Goal: Task Accomplishment & Management: Manage account settings

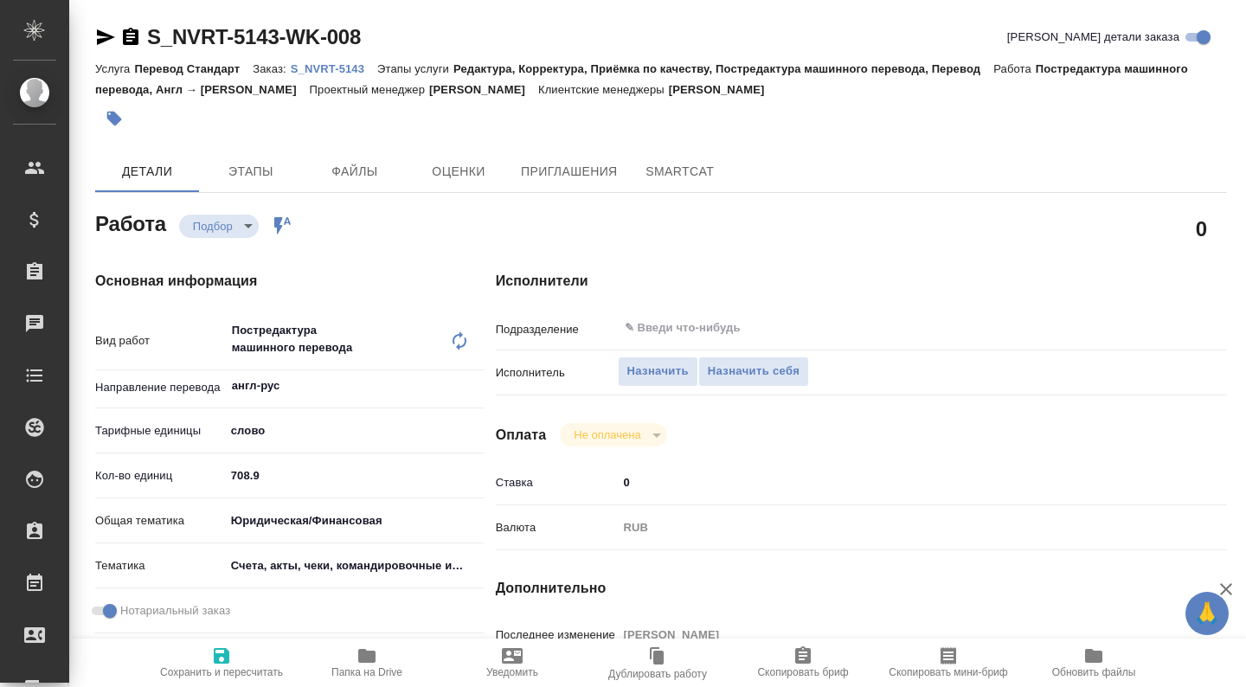
type textarea "x"
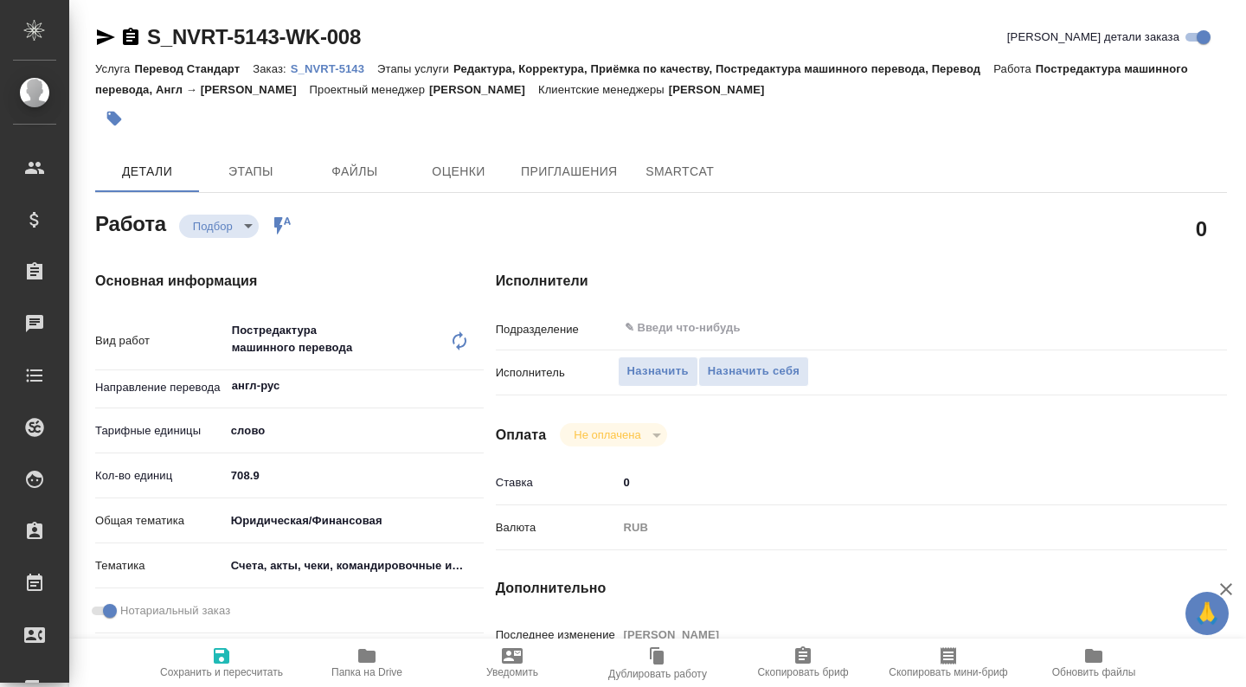
type textarea "x"
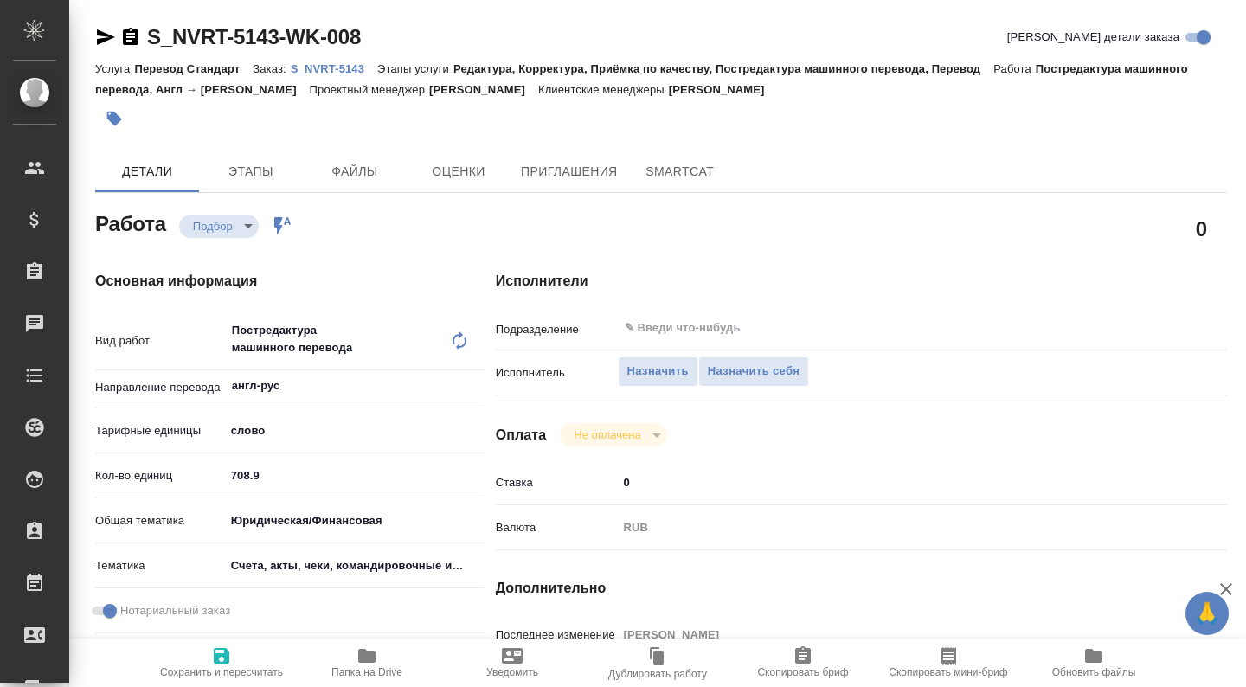
type textarea "x"
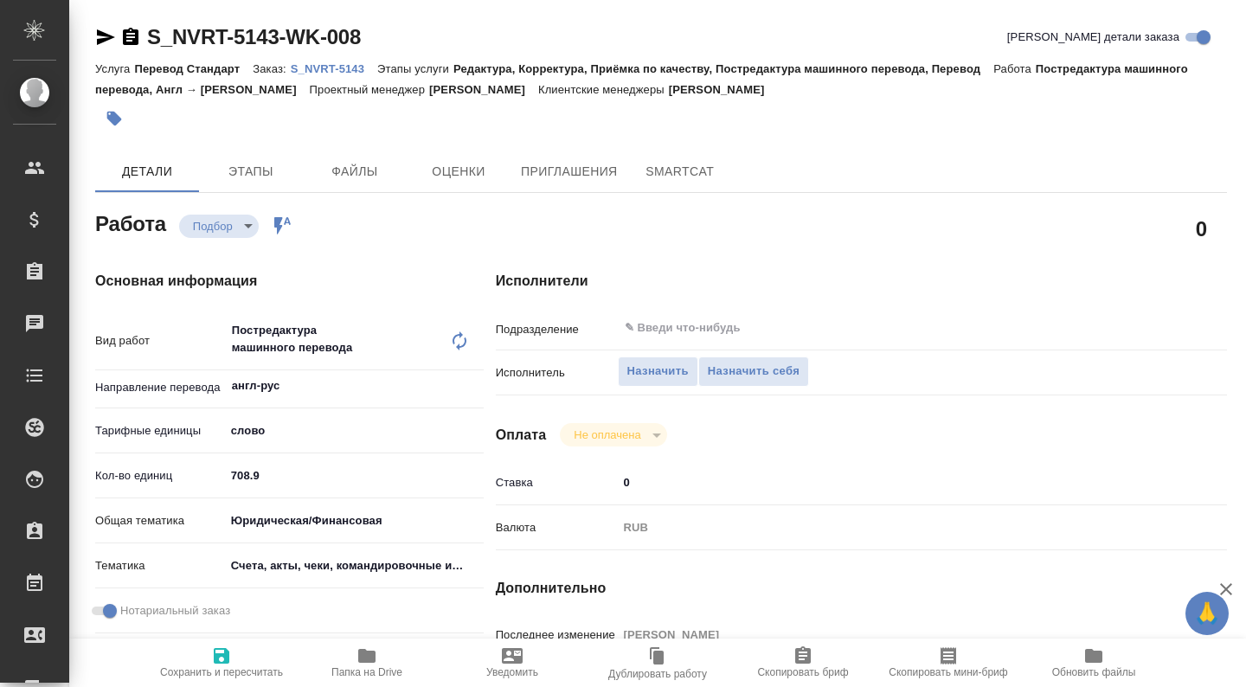
type textarea "x"
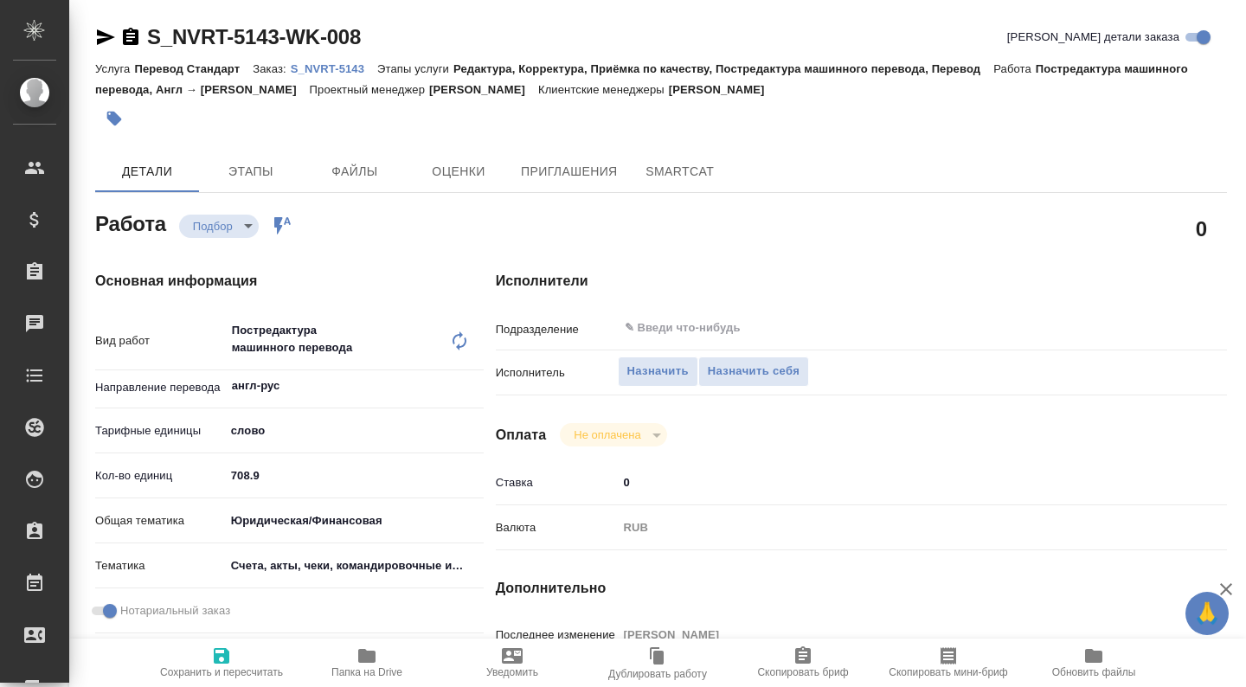
type textarea "x"
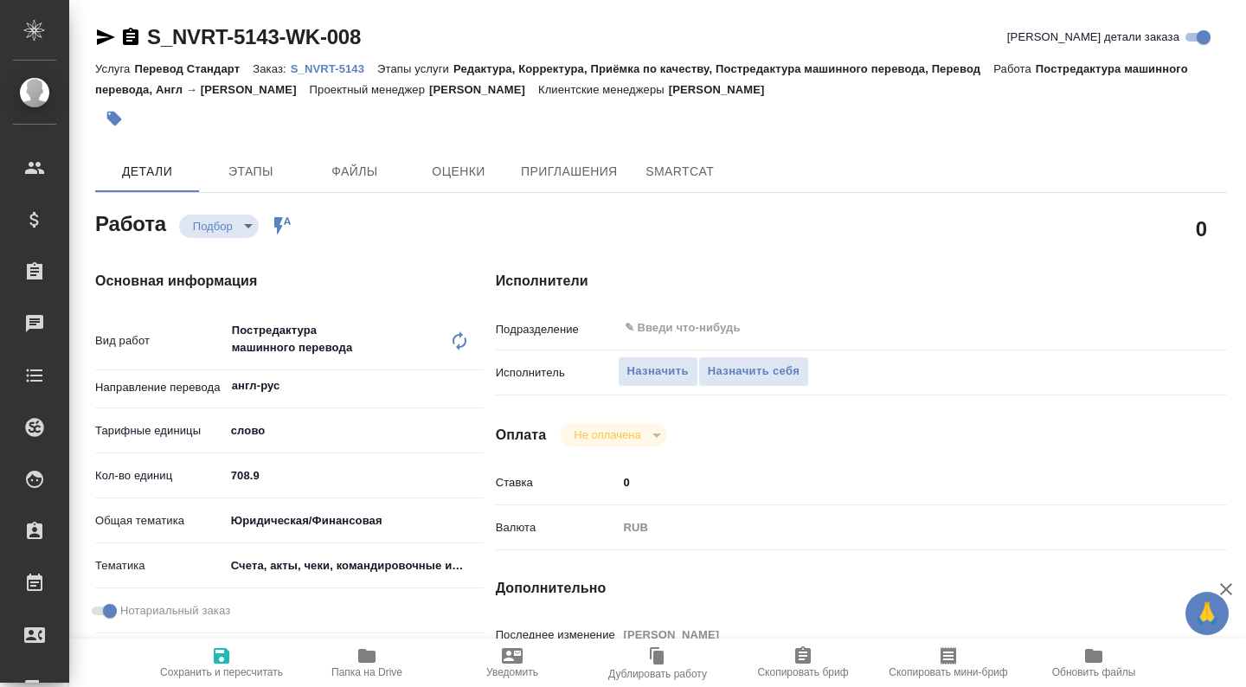
scroll to position [375, 0]
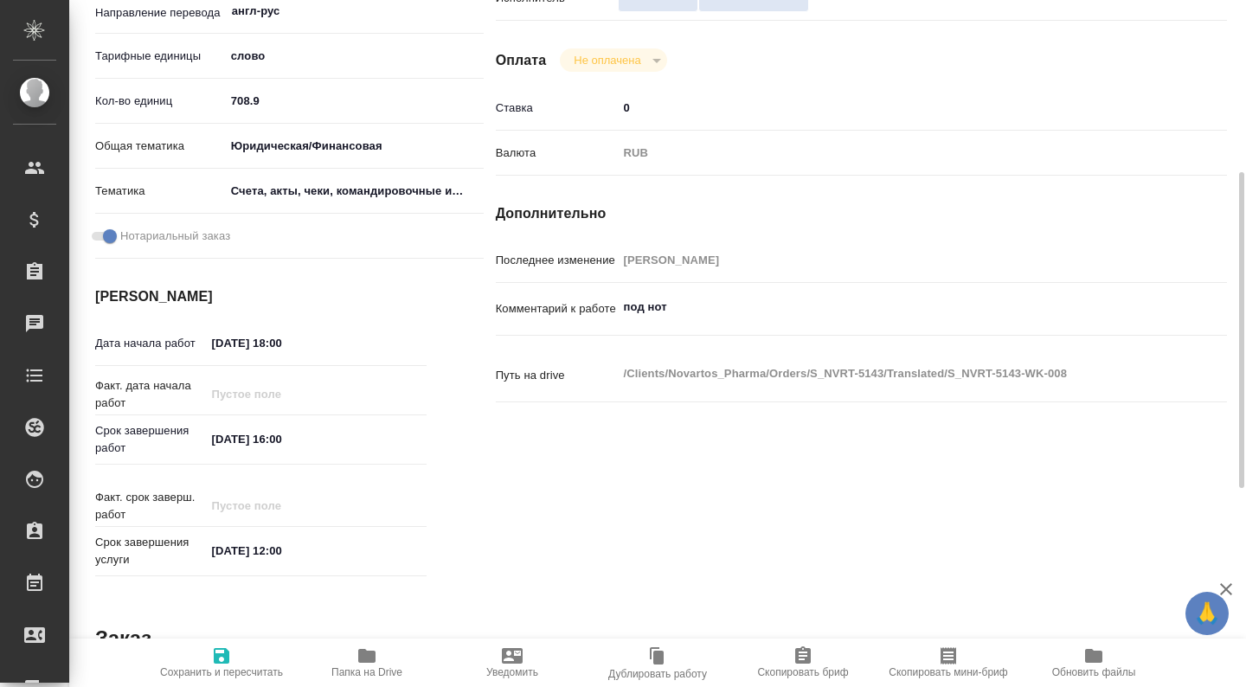
type textarea "x"
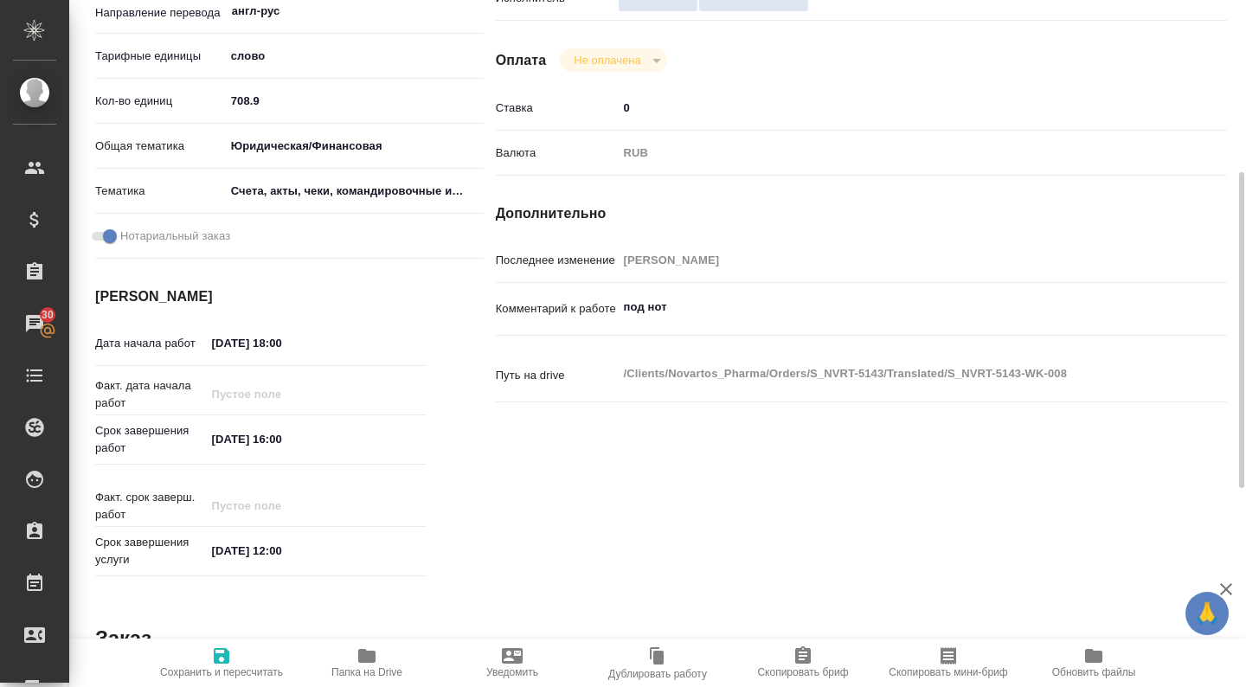
click at [378, 657] on span "Папка на Drive" at bounding box center [367, 661] width 125 height 33
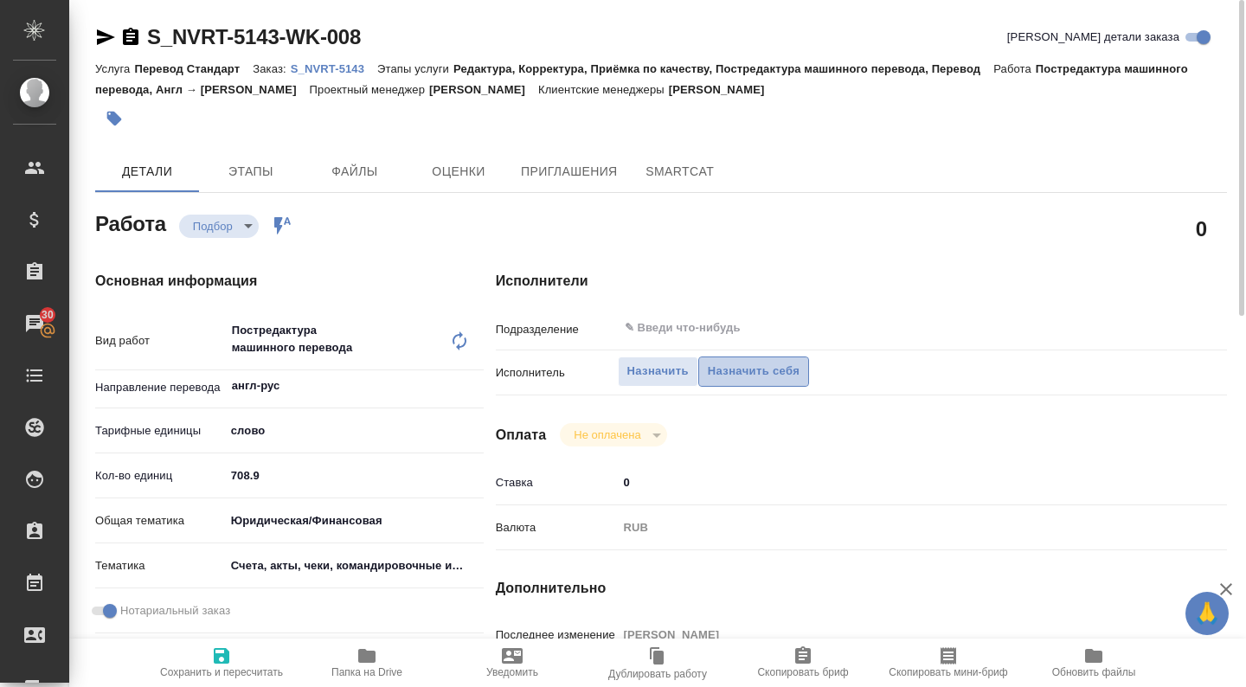
click at [753, 368] on span "Назначить себя" at bounding box center [754, 372] width 92 height 20
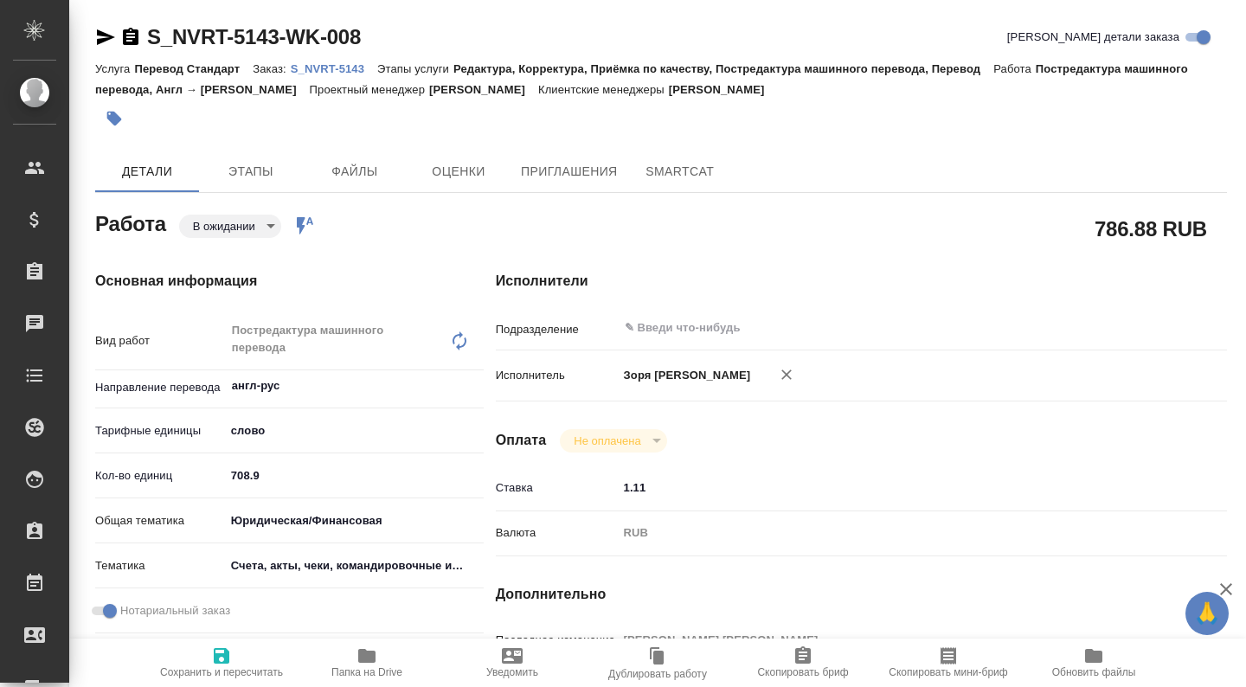
type textarea "x"
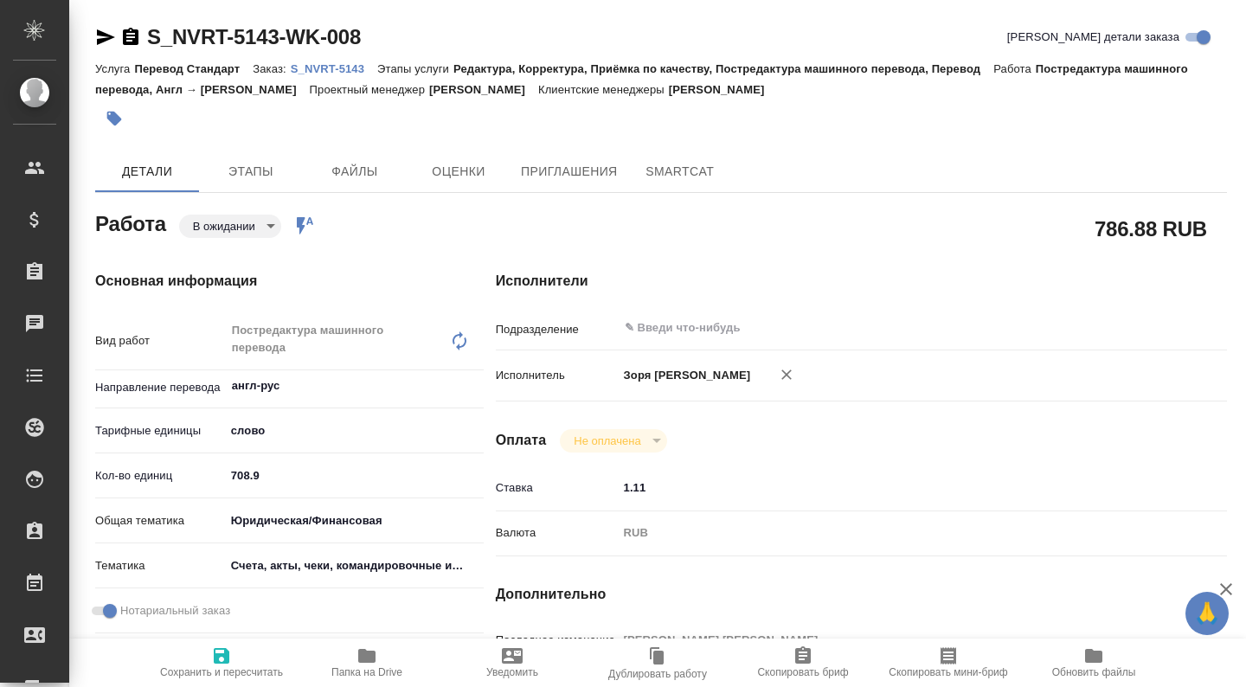
type textarea "x"
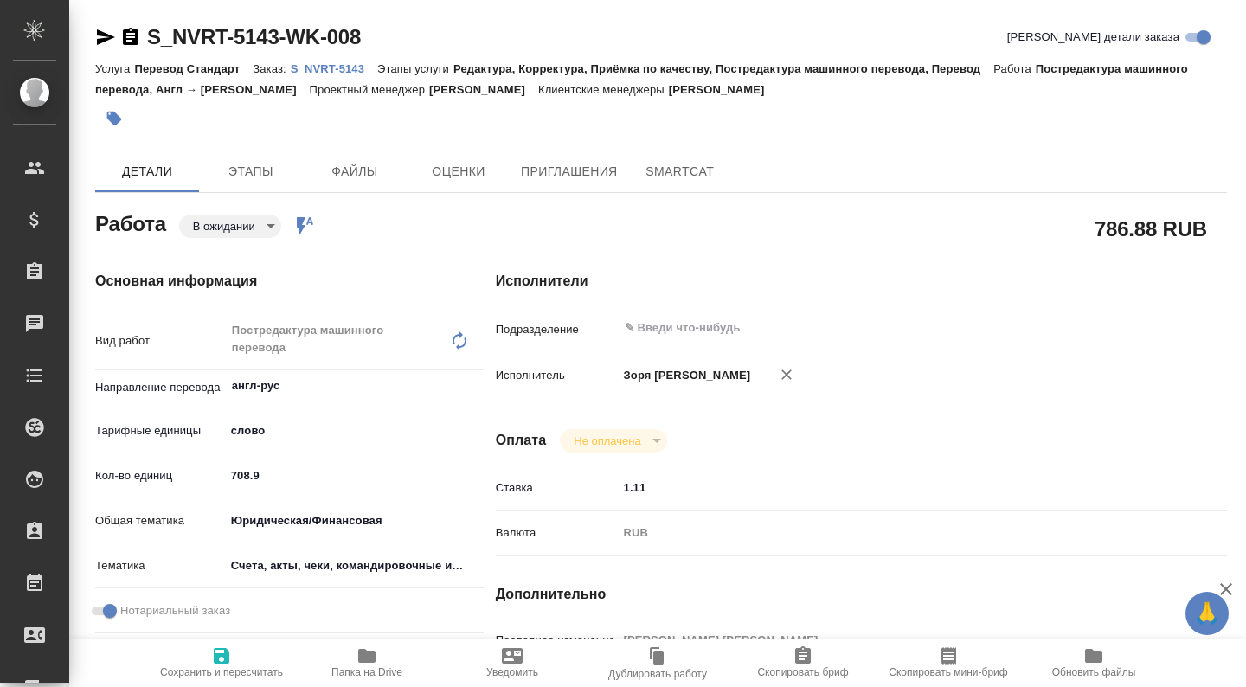
type textarea "x"
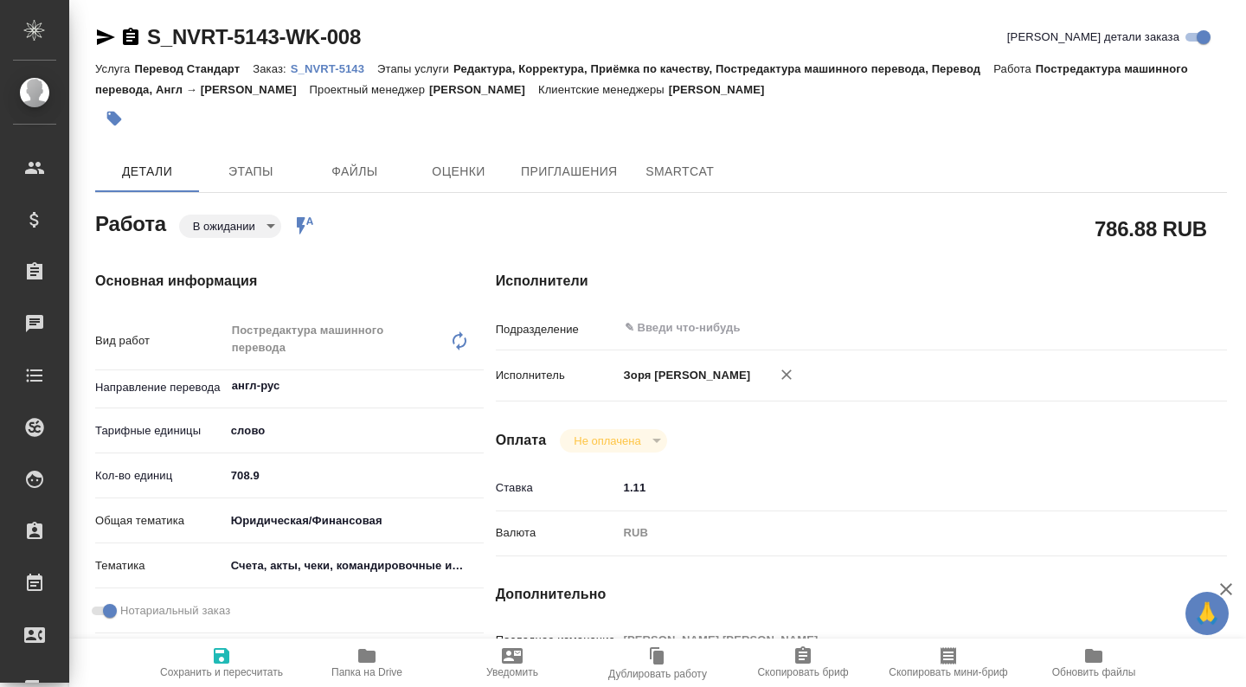
type textarea "x"
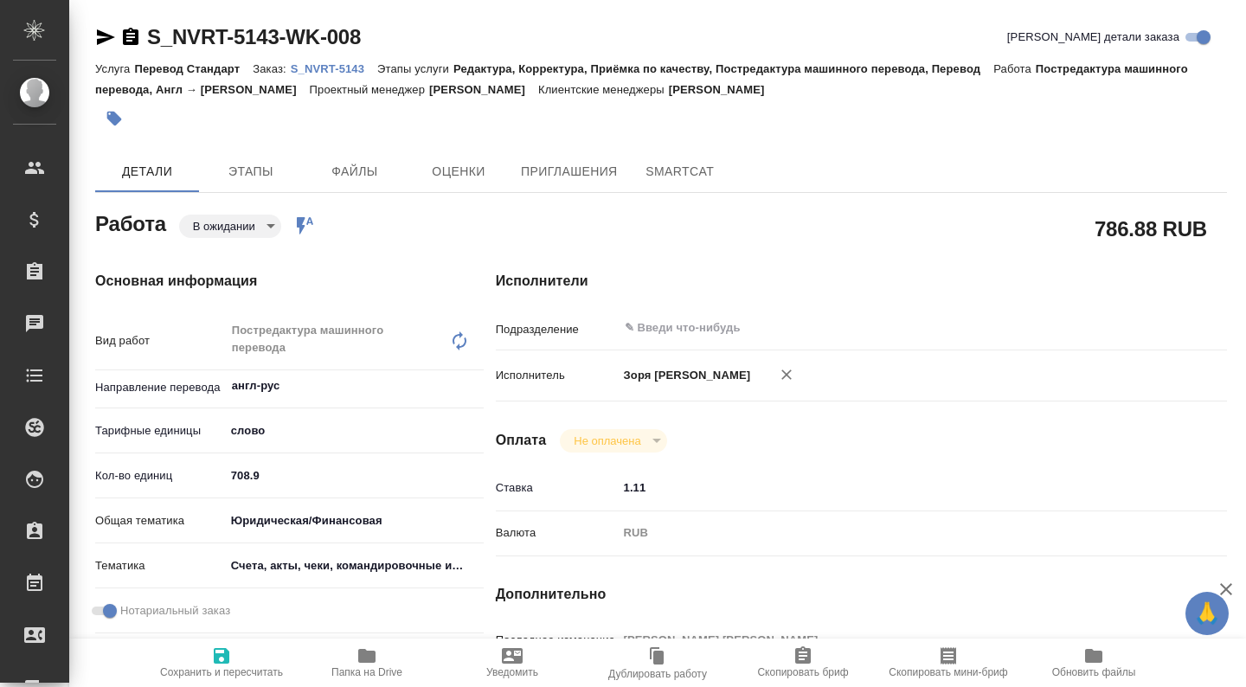
type textarea "x"
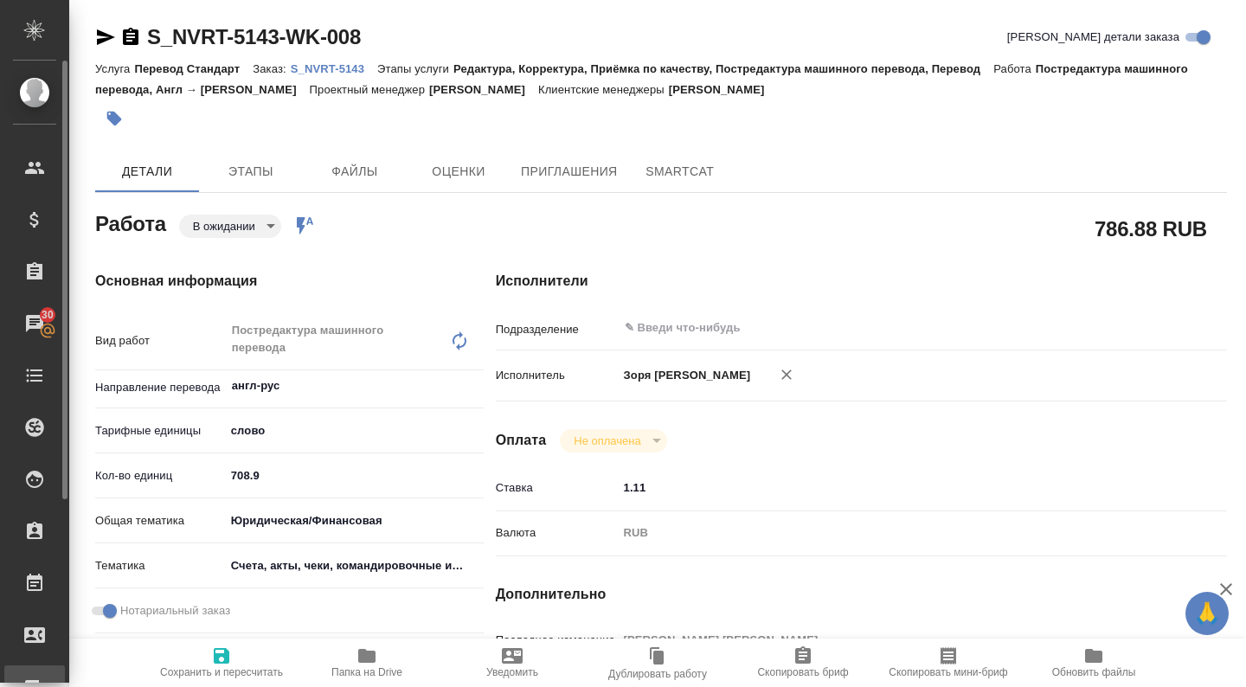
type textarea "x"
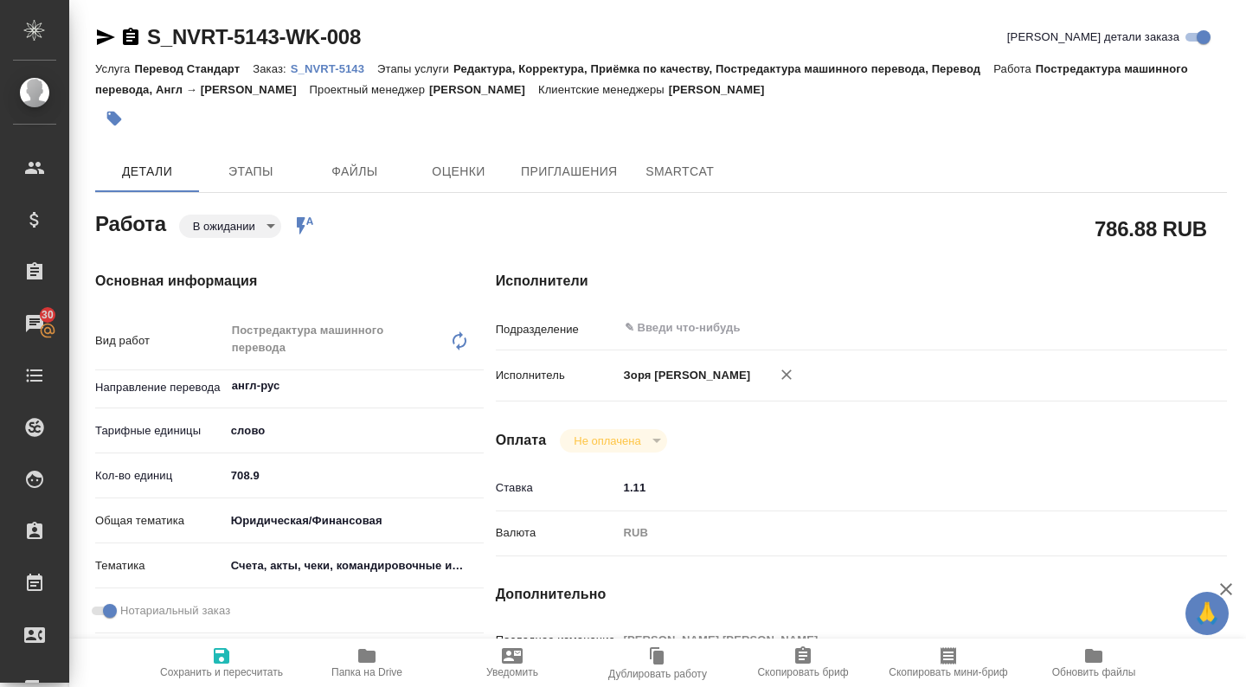
type textarea "x"
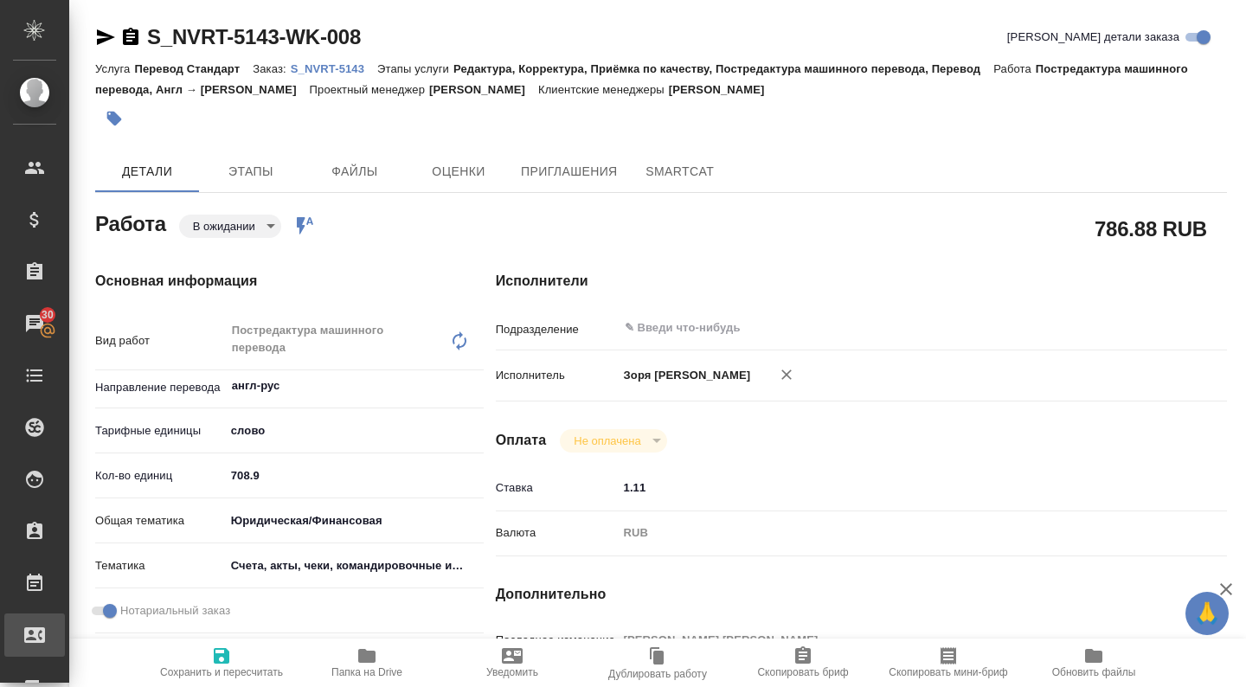
type textarea "x"
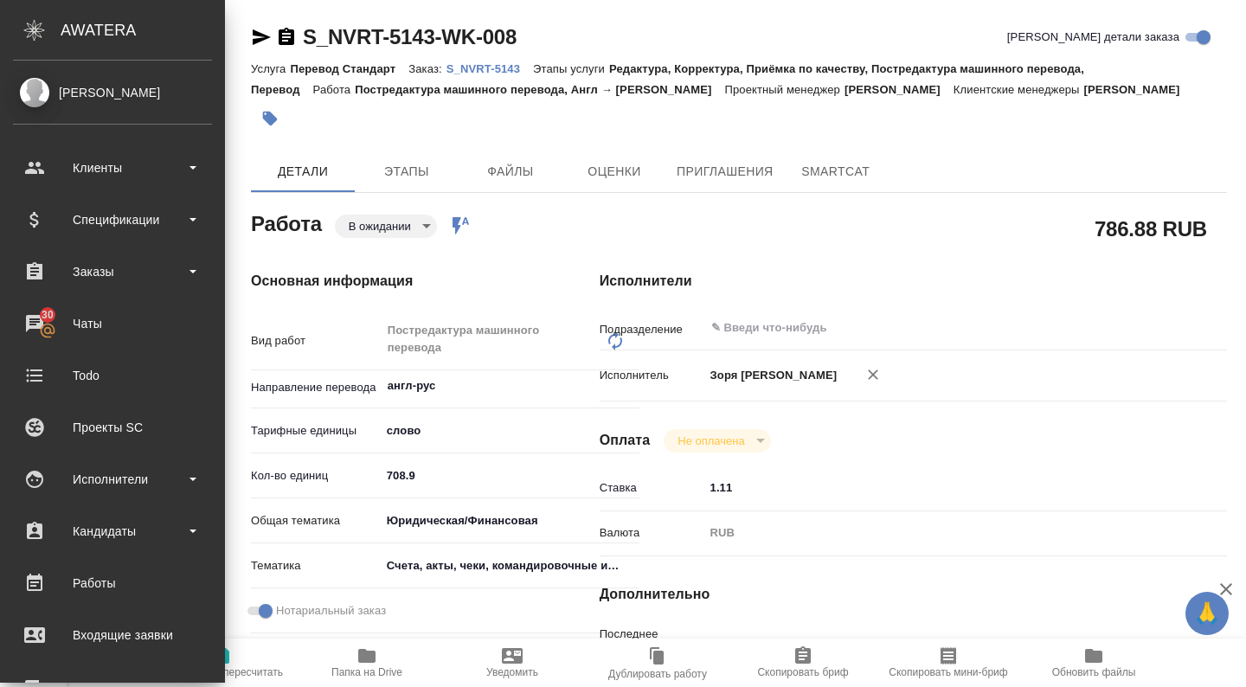
type textarea "x"
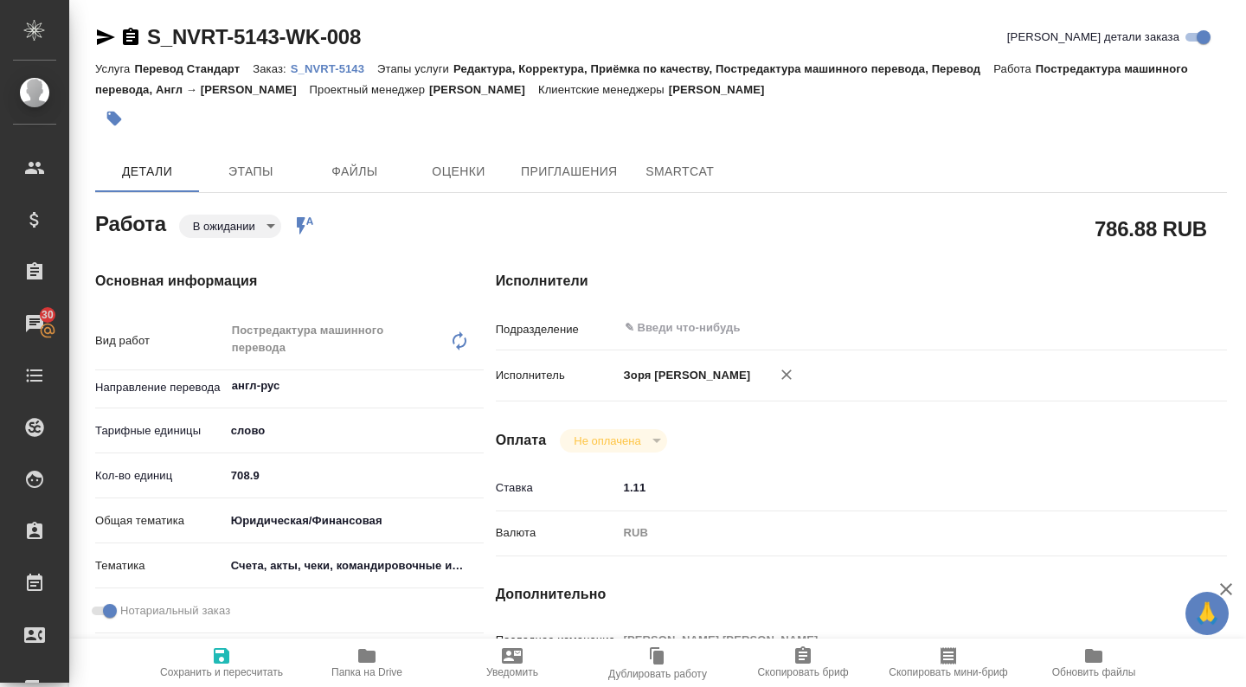
click at [259, 225] on body "🙏 .cls-1 fill:#fff; AWATERA Zoria Tatiana Клиенты Спецификации Заказы 30 Чаты T…" at bounding box center [623, 343] width 1246 height 687
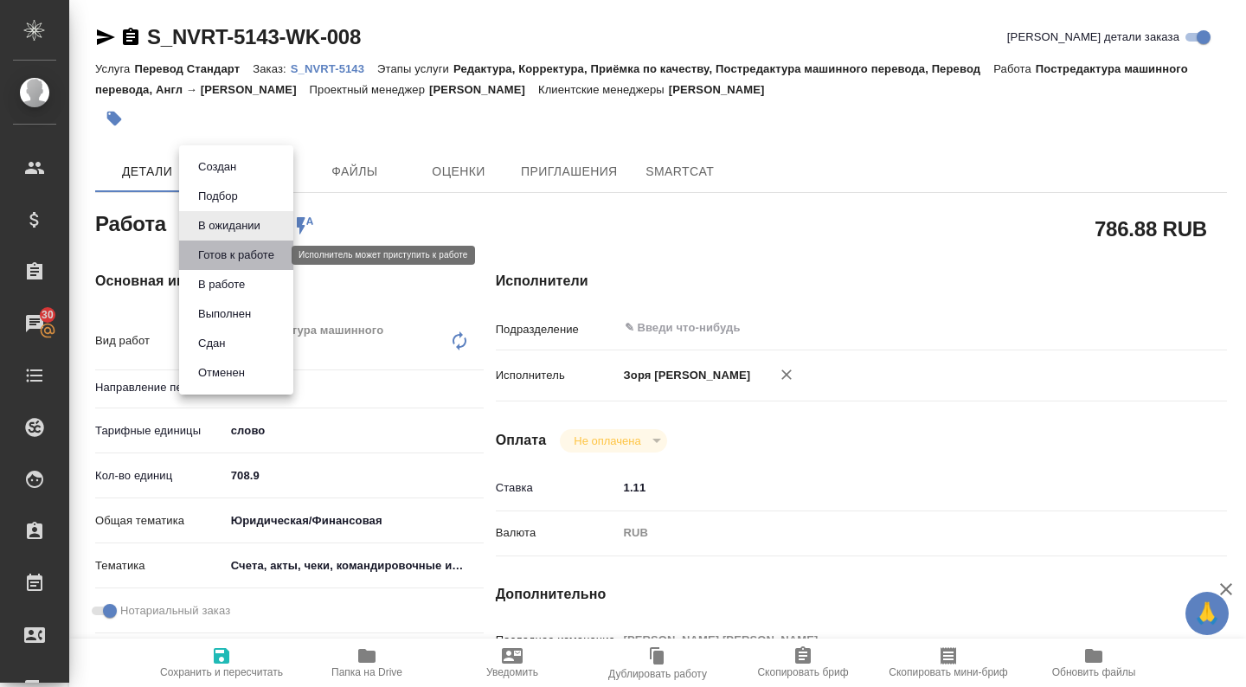
click at [242, 261] on button "Готов к работе" at bounding box center [236, 255] width 87 height 19
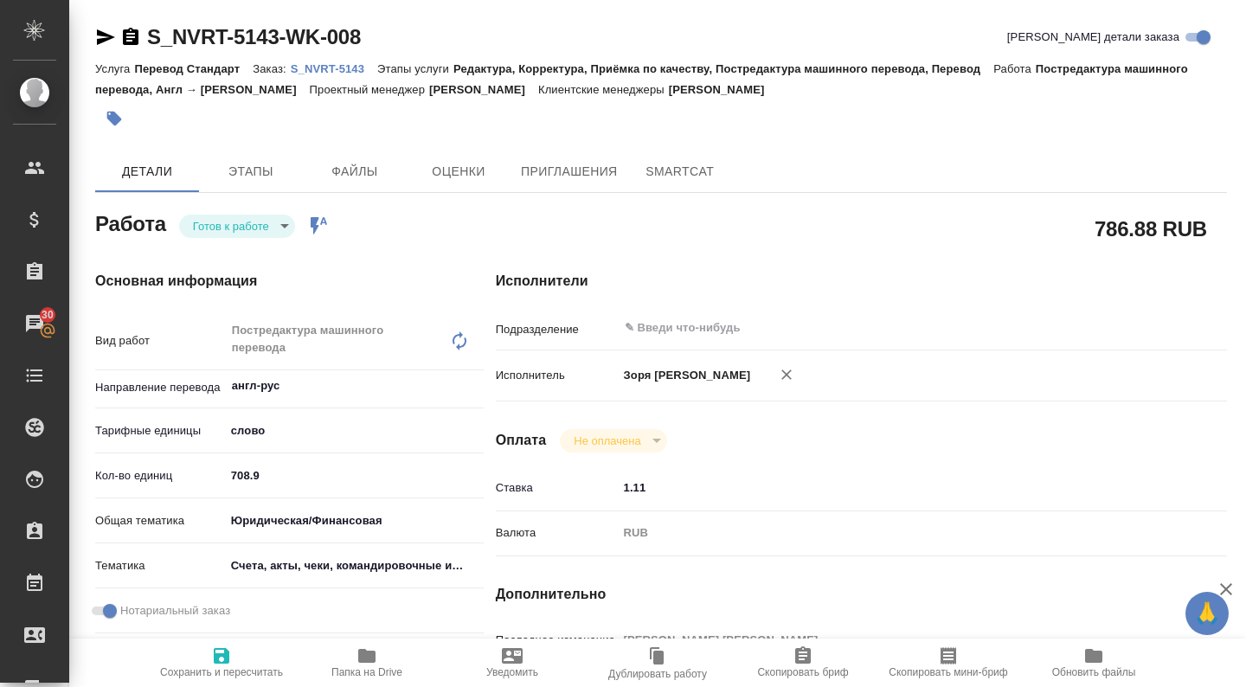
type textarea "x"
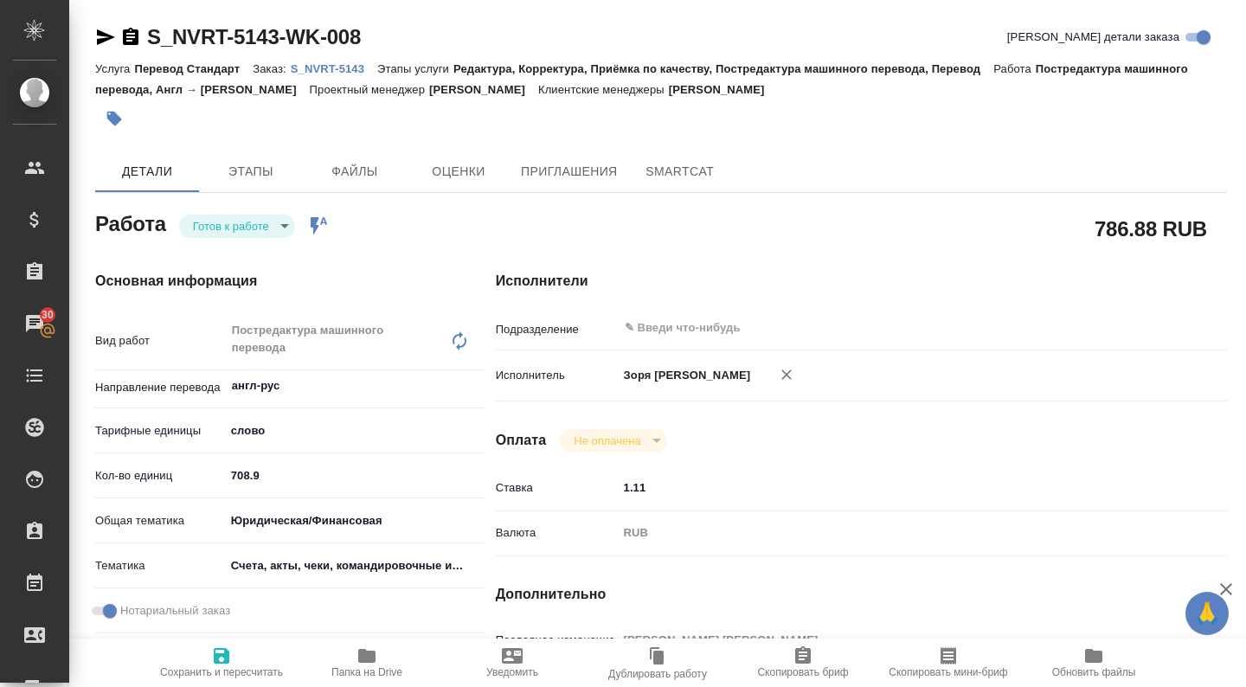
type textarea "x"
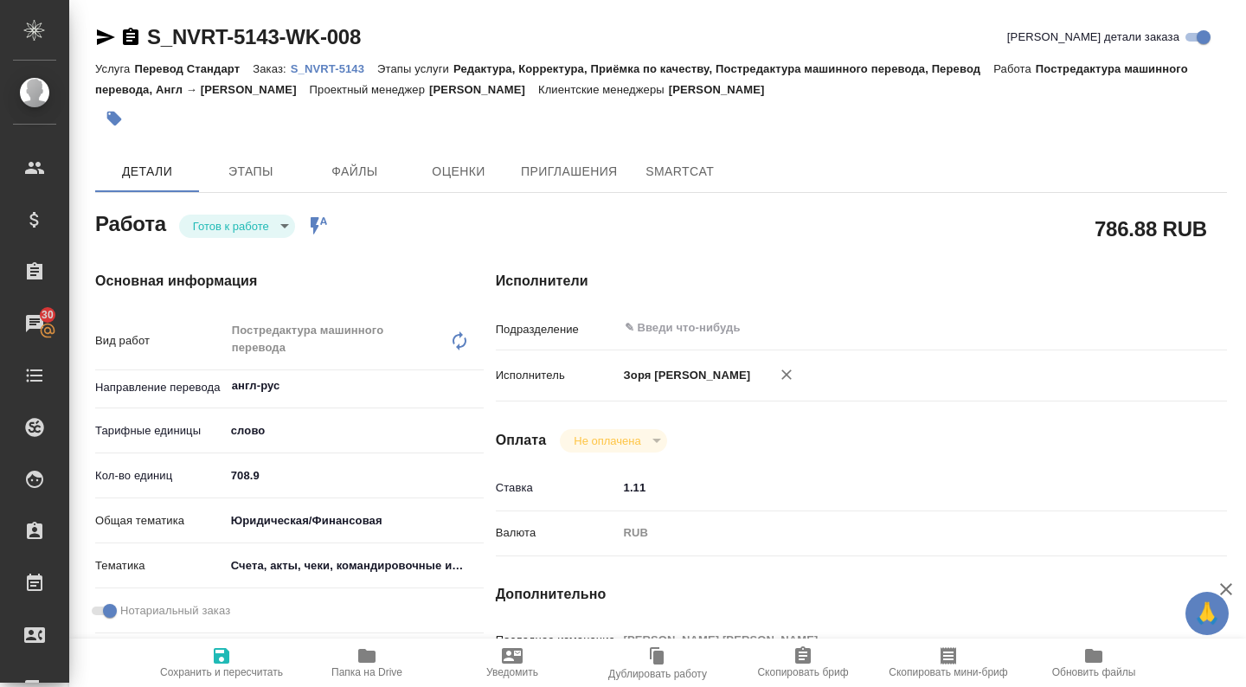
type textarea "x"
